Goal: Task Accomplishment & Management: Manage account settings

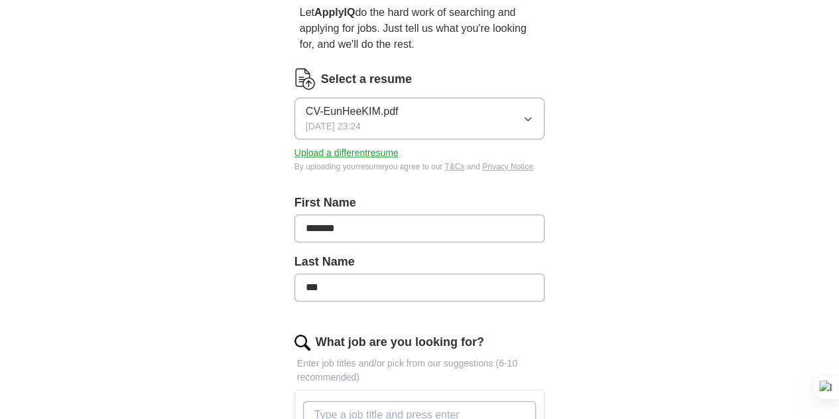
scroll to position [133, 0]
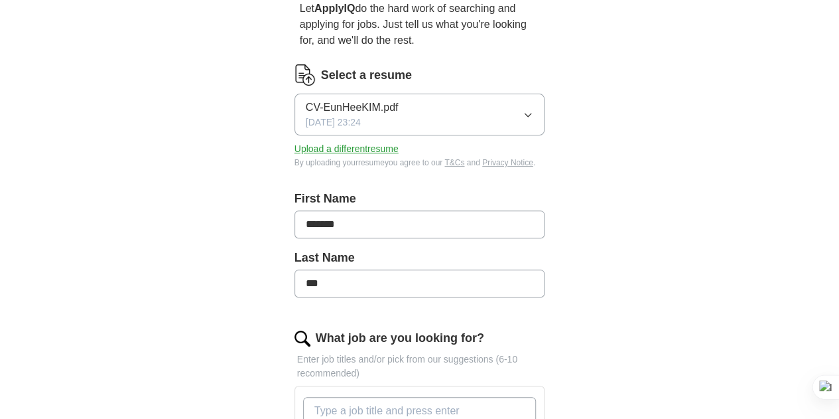
click at [326, 142] on button "Upload a different resume" at bounding box center [346, 149] width 104 height 14
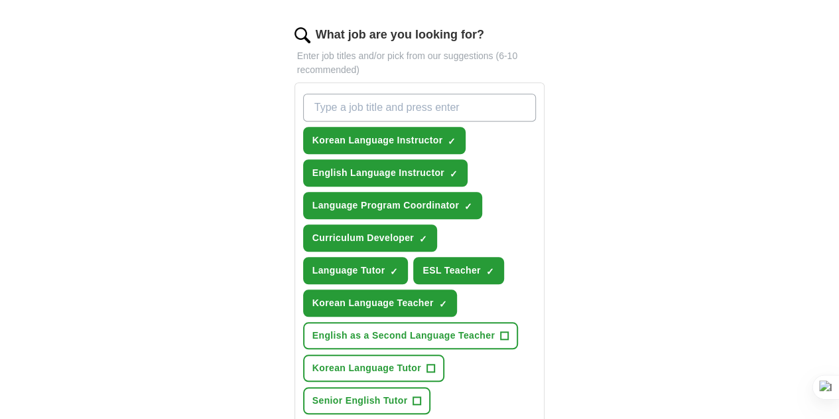
scroll to position [464, 0]
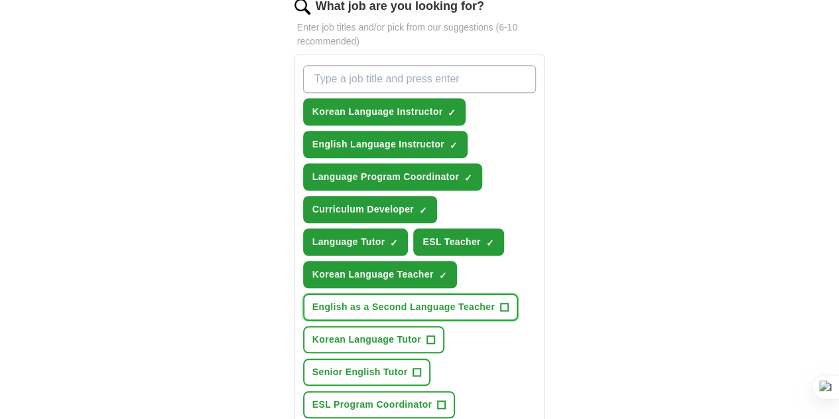
click at [431, 300] on span "English as a Second Language Teacher" at bounding box center [403, 307] width 182 height 14
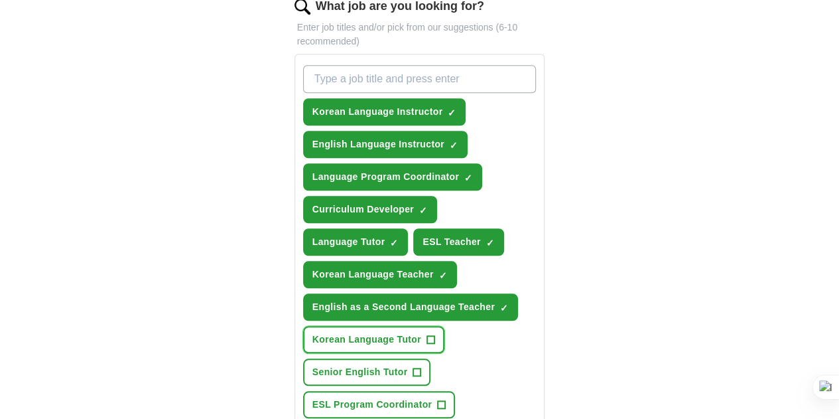
click at [341, 332] on span "Korean Language Tutor" at bounding box center [366, 339] width 109 height 14
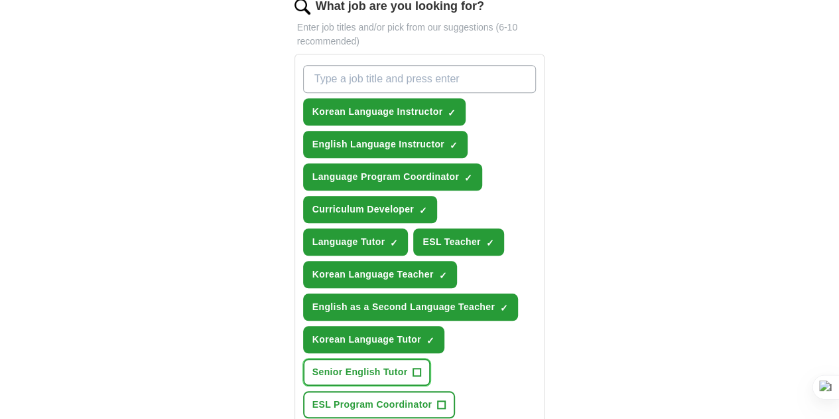
click at [408, 365] on span "Senior English Tutor" at bounding box center [360, 372] width 96 height 14
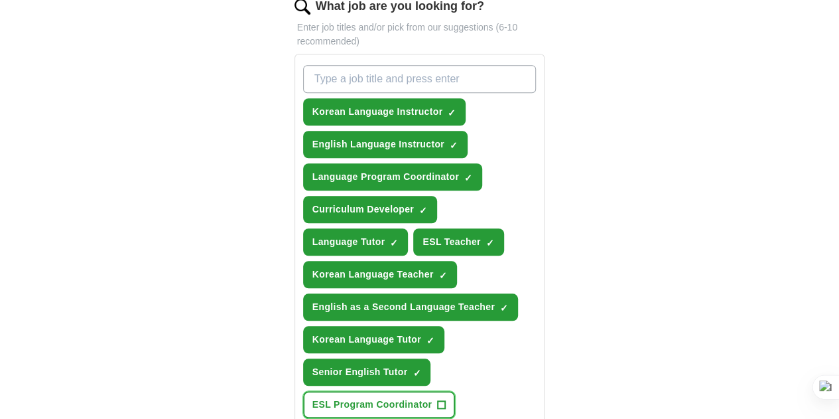
click at [312, 397] on span "ESL Program Coordinator" at bounding box center [371, 404] width 119 height 14
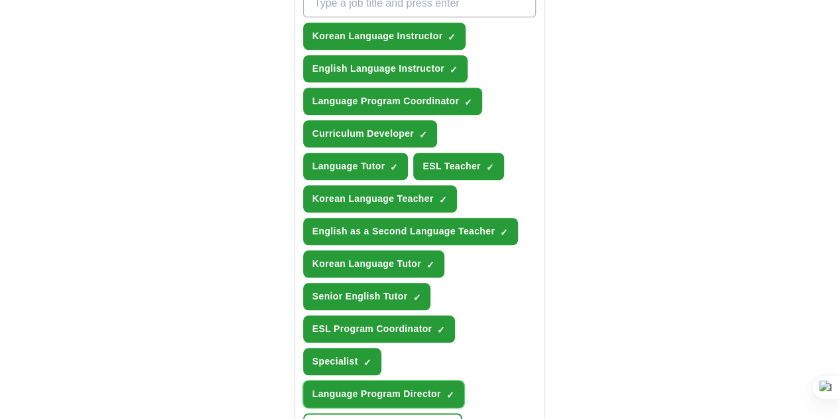
scroll to position [597, 0]
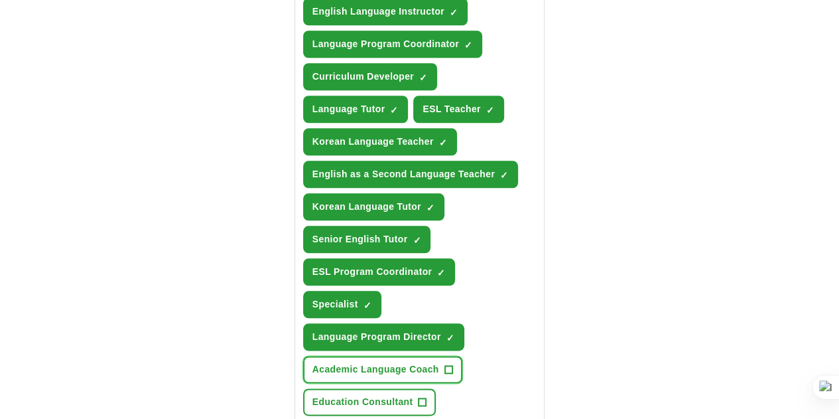
click at [361, 362] on span "Academic Language Coach" at bounding box center [375, 369] width 127 height 14
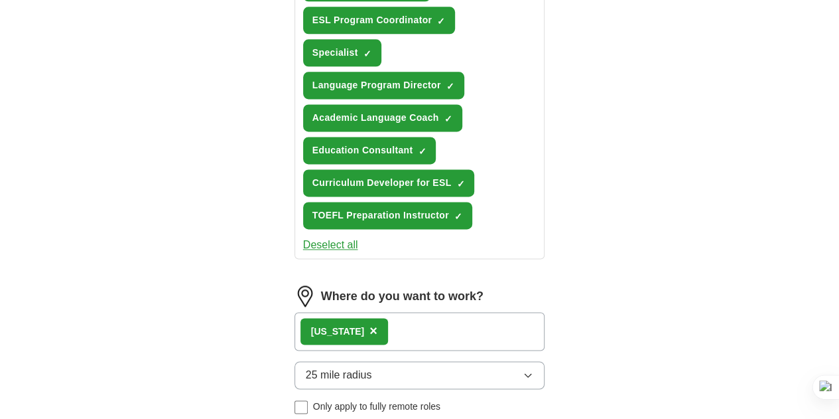
scroll to position [929, 0]
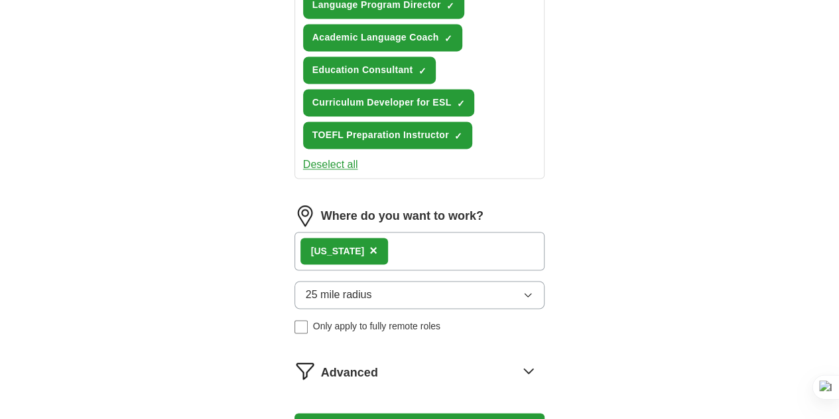
click at [394, 413] on button "Update ApplyIQ settings" at bounding box center [419, 427] width 251 height 28
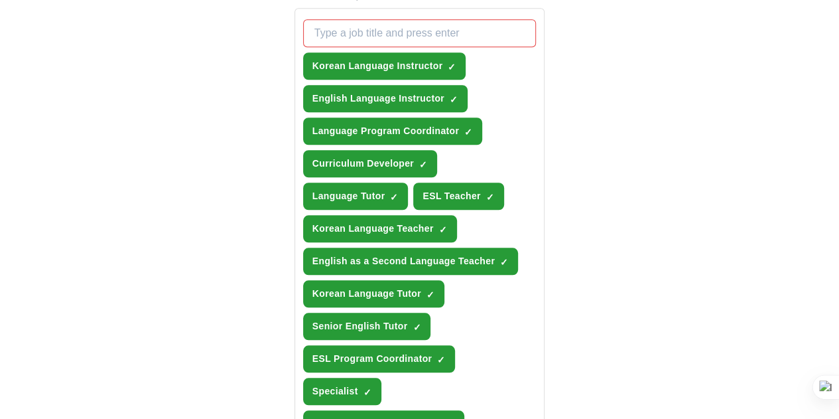
scroll to position [531, 0]
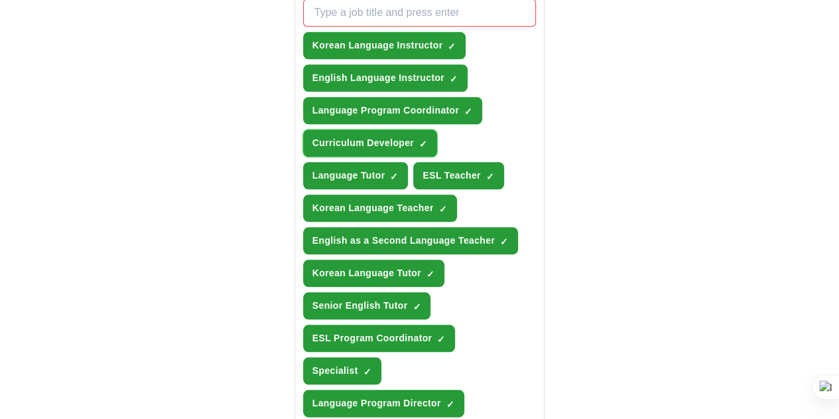
click at [0, 0] on span "×" at bounding box center [0, 0] width 0 height 0
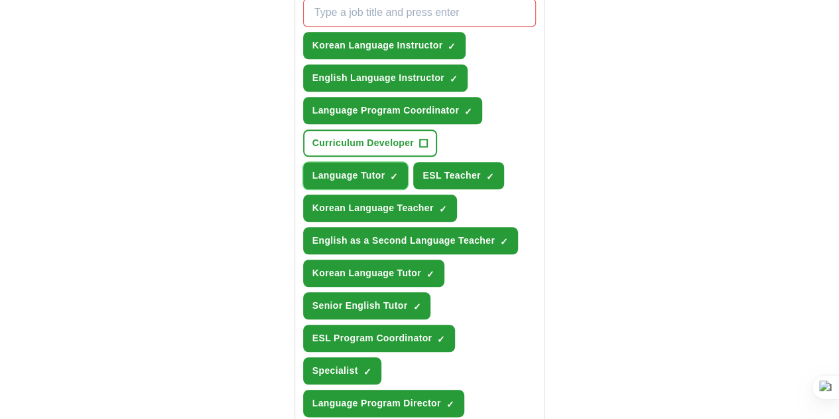
click at [0, 0] on span "×" at bounding box center [0, 0] width 0 height 0
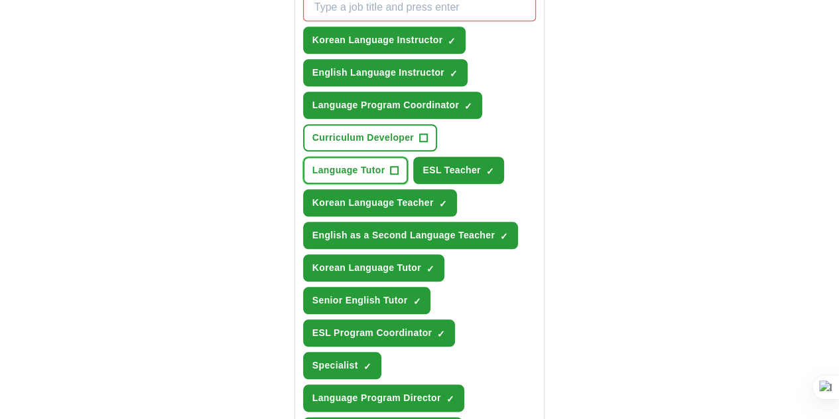
scroll to position [464, 0]
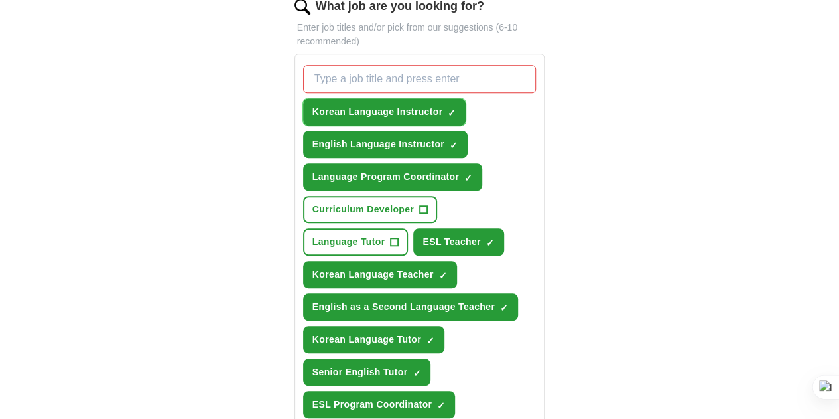
click at [0, 0] on span "×" at bounding box center [0, 0] width 0 height 0
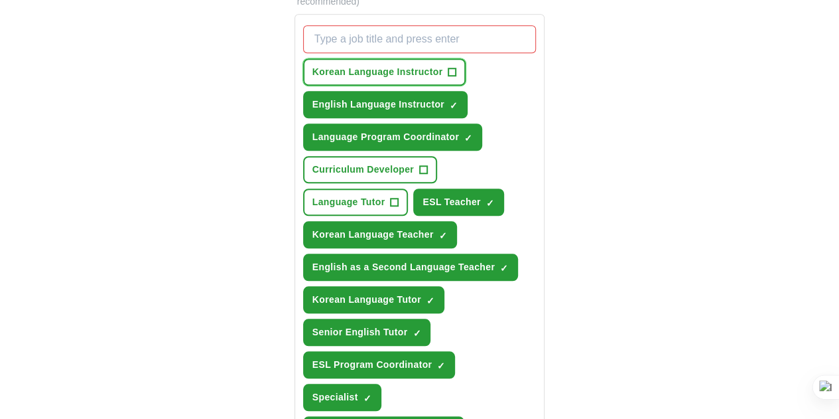
scroll to position [531, 0]
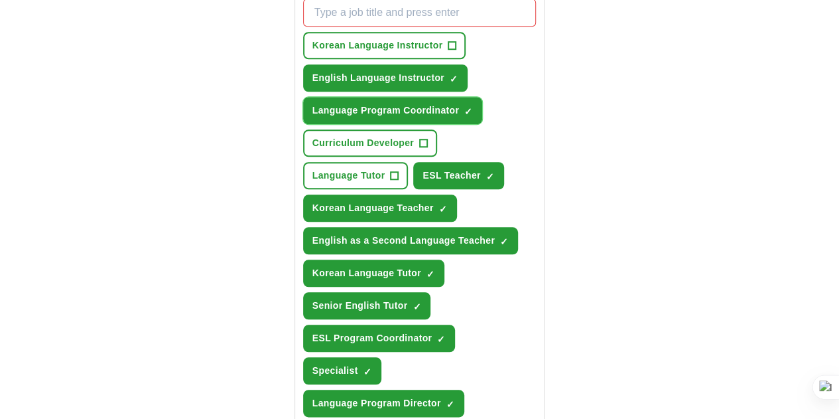
click at [0, 0] on span "×" at bounding box center [0, 0] width 0 height 0
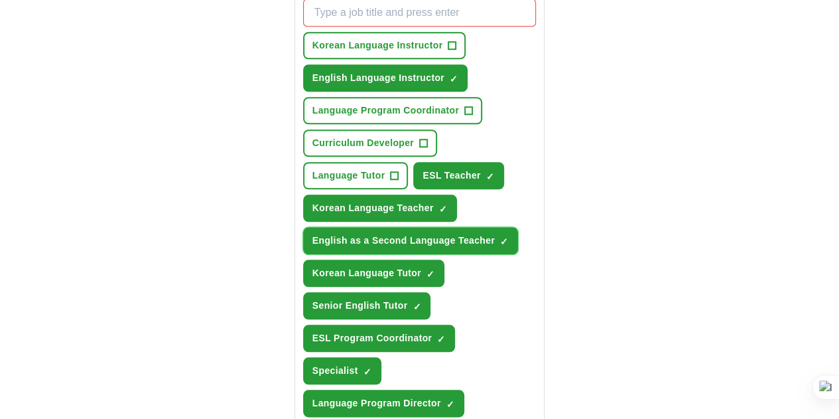
click at [0, 0] on span "×" at bounding box center [0, 0] width 0 height 0
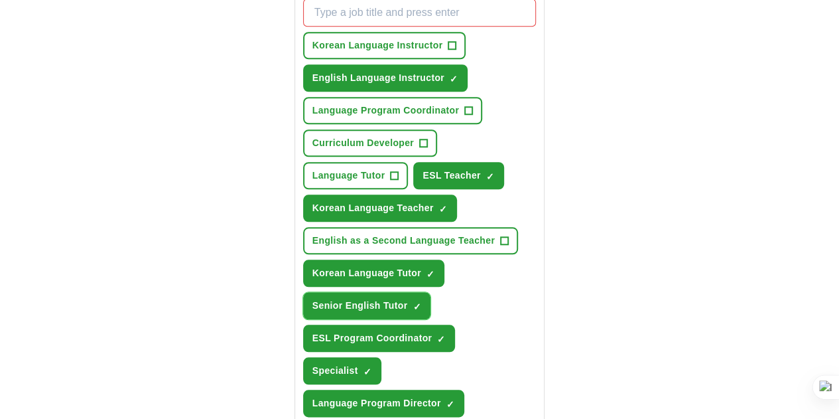
click at [0, 0] on span "×" at bounding box center [0, 0] width 0 height 0
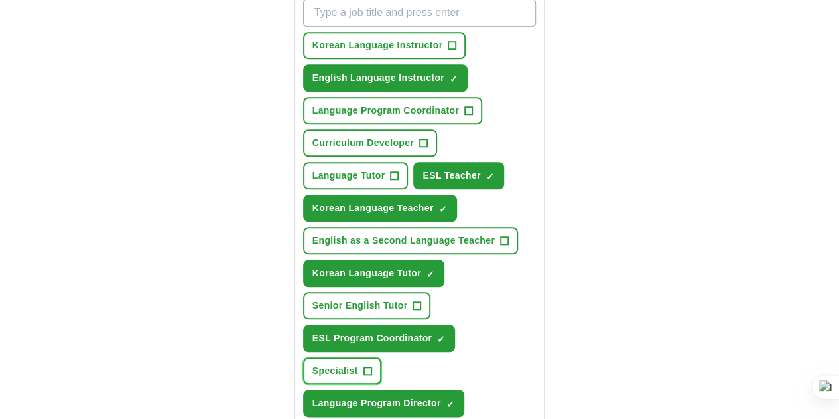
scroll to position [597, 0]
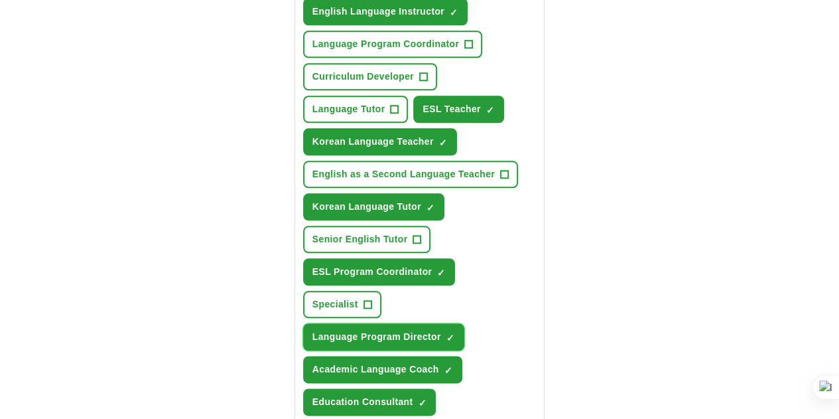
click at [0, 0] on span "×" at bounding box center [0, 0] width 0 height 0
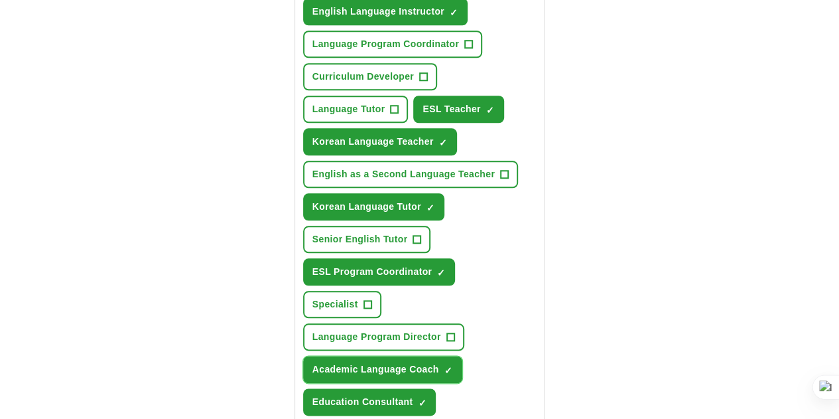
click at [0, 0] on span "×" at bounding box center [0, 0] width 0 height 0
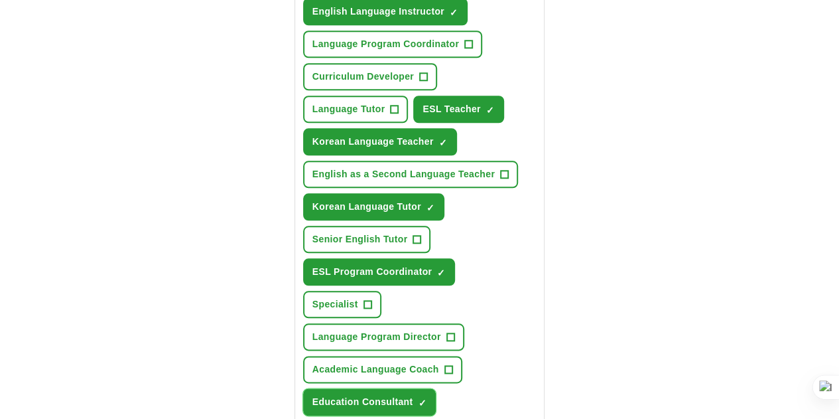
click at [0, 0] on span "×" at bounding box center [0, 0] width 0 height 0
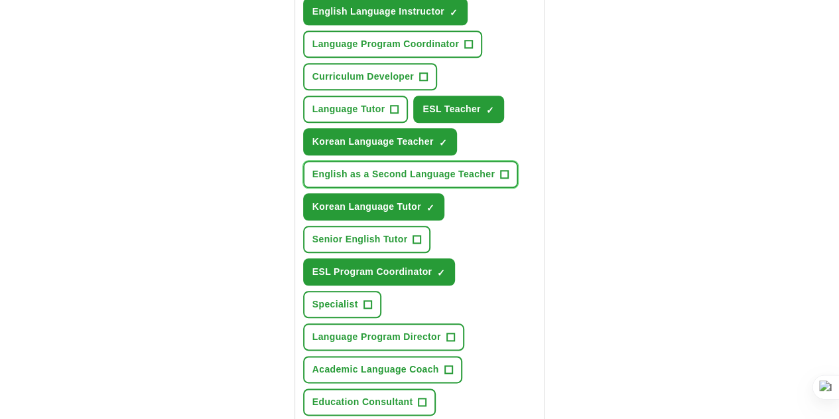
click at [501, 169] on span "+" at bounding box center [505, 174] width 8 height 11
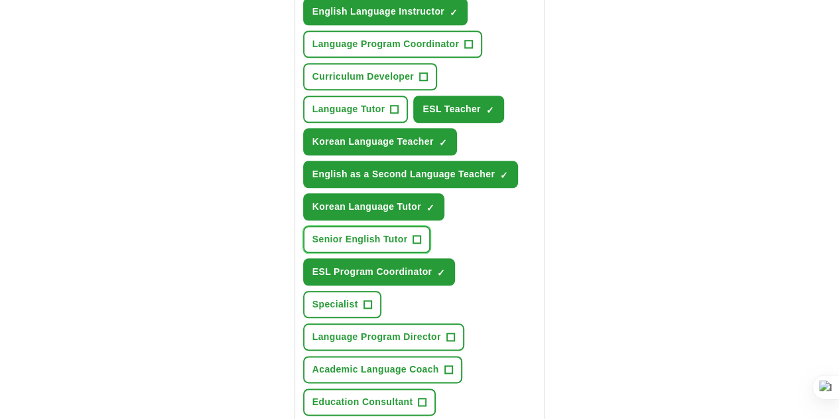
click at [421, 234] on span "+" at bounding box center [417, 239] width 8 height 11
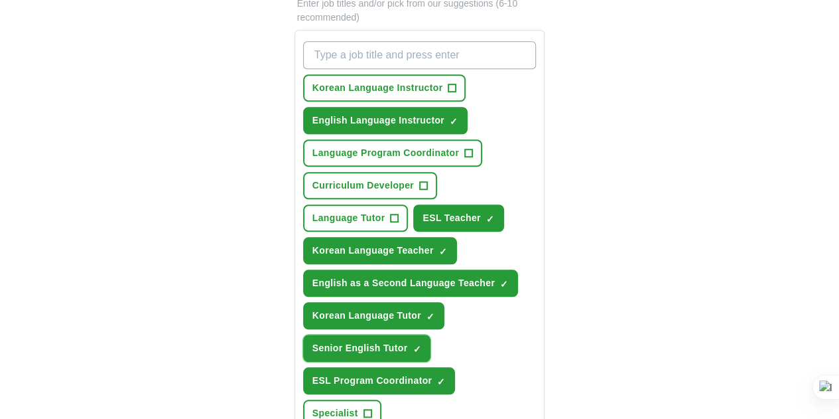
scroll to position [398, 0]
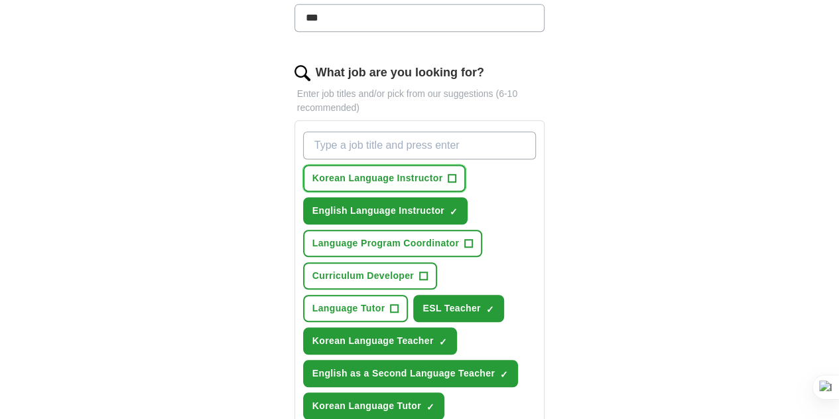
click at [398, 171] on span "Korean Language Instructor" at bounding box center [377, 178] width 131 height 14
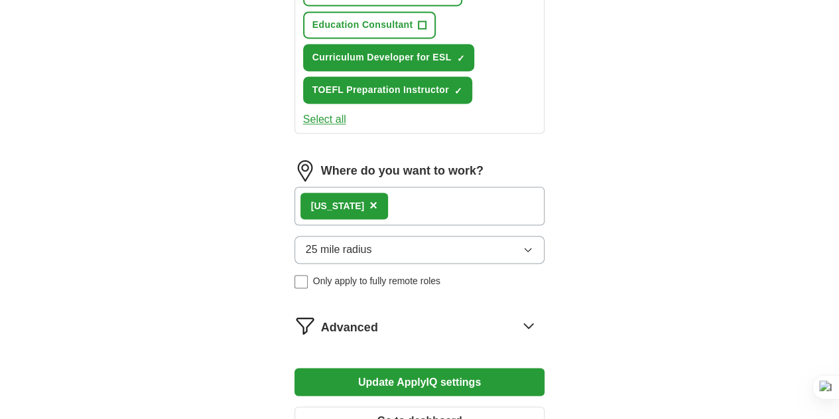
scroll to position [1015, 0]
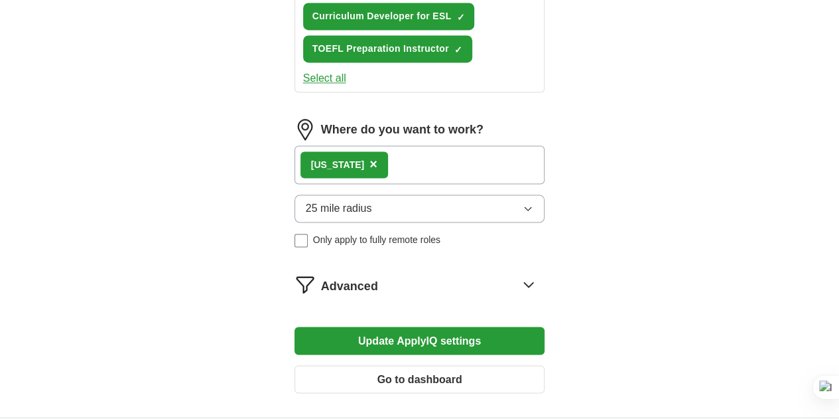
click at [429, 326] on button "Update ApplyIQ settings" at bounding box center [419, 340] width 251 height 28
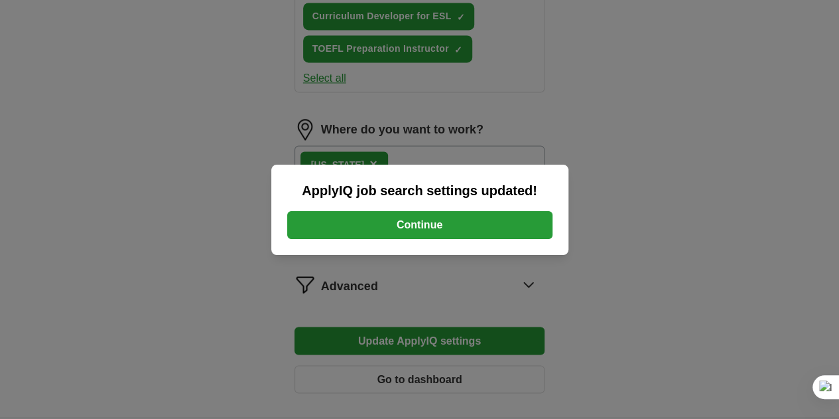
click at [410, 225] on button "Continue" at bounding box center [419, 225] width 265 height 28
